Goal: Task Accomplishment & Management: Manage account settings

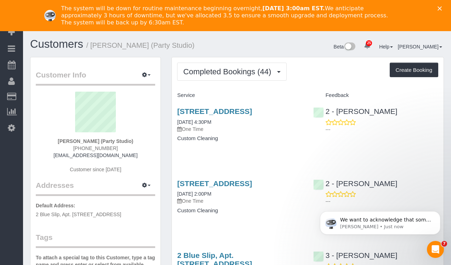
click at [441, 8] on icon "Close" at bounding box center [439, 8] width 4 height 4
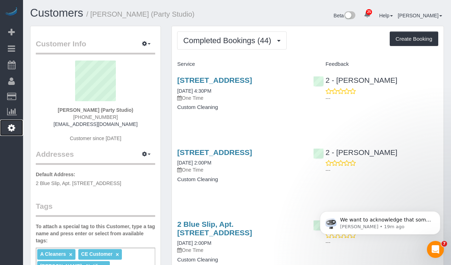
click at [11, 126] on icon at bounding box center [11, 128] width 7 height 8
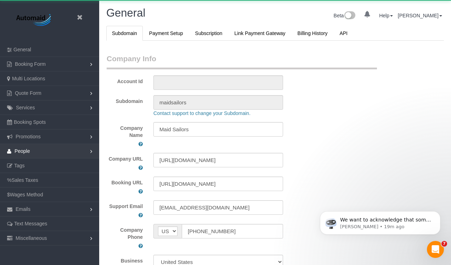
select select "string:[GEOGRAPHIC_DATA]"
select select "425"
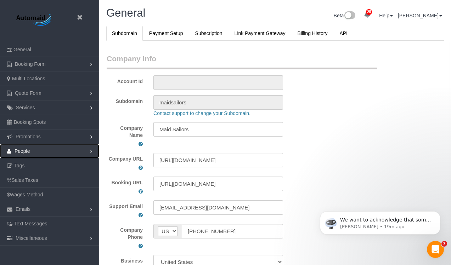
click at [28, 150] on span "People" at bounding box center [23, 151] width 16 height 6
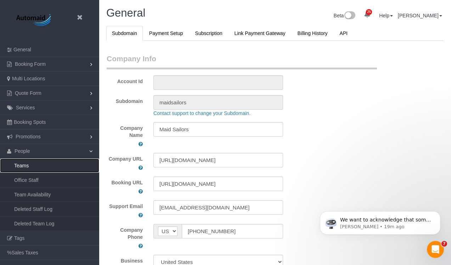
click at [27, 164] on link "Teams" at bounding box center [49, 166] width 99 height 14
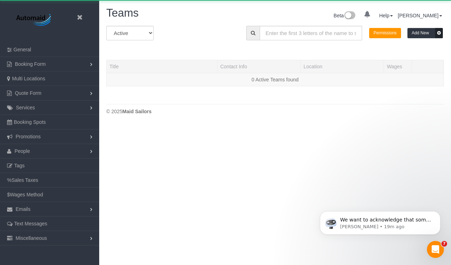
scroll to position [149, 451]
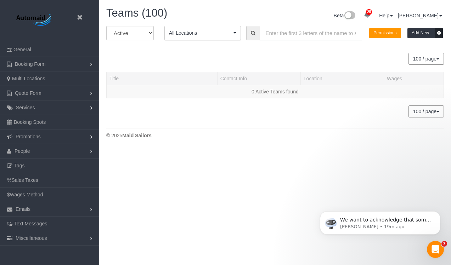
click at [284, 31] on input "text" at bounding box center [310, 33] width 103 height 15
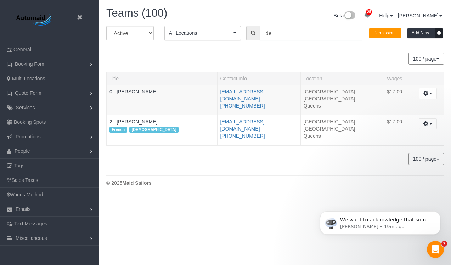
scroll to position [35205, 34951]
type input "del"
drag, startPoint x: 148, startPoint y: 91, endPoint x: 142, endPoint y: 91, distance: 5.7
click at [148, 91] on link "0 - [PERSON_NAME]" at bounding box center [133, 92] width 48 height 6
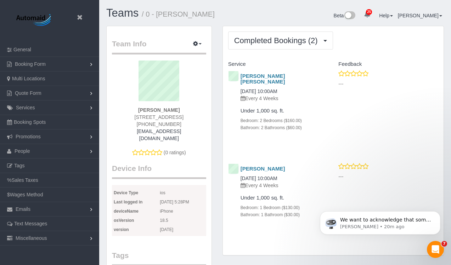
scroll to position [639, 451]
